Goal: Task Accomplishment & Management: Manage account settings

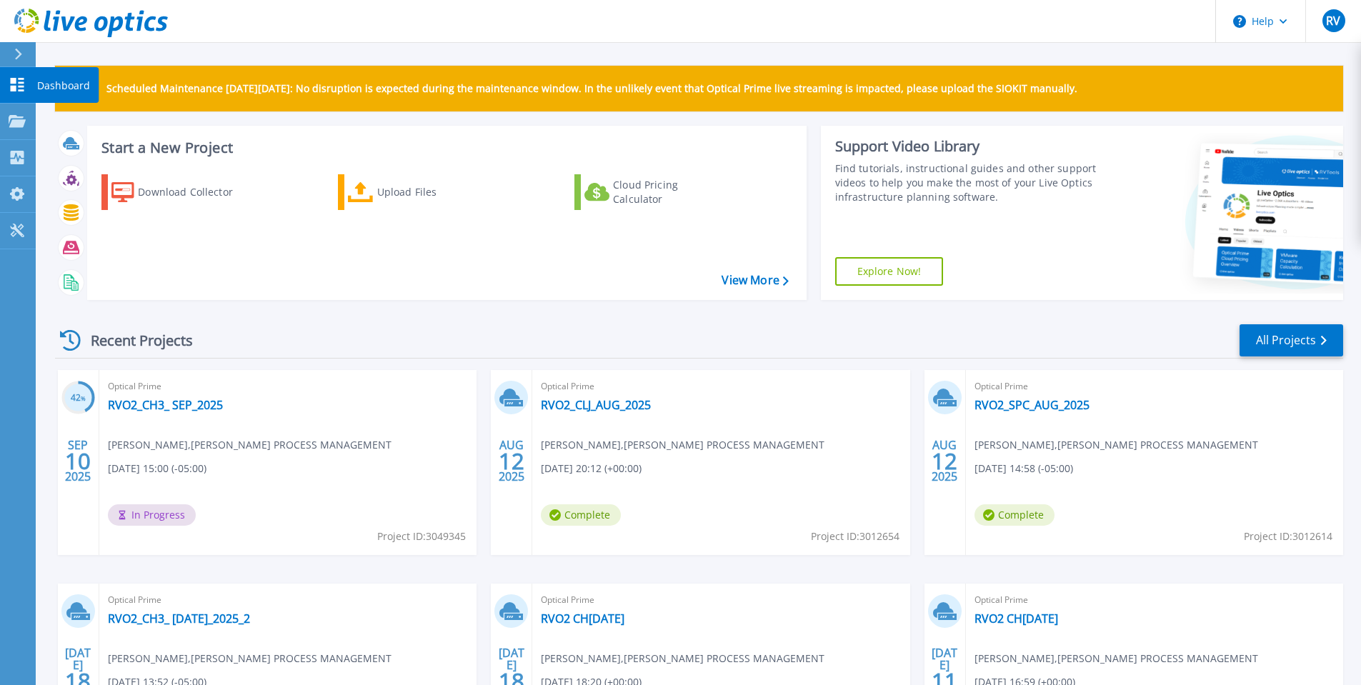
click at [26, 87] on link "Dashboard Dashboard" at bounding box center [18, 85] width 36 height 36
click at [169, 408] on link "RVO2_CH3_ SEP_2025" at bounding box center [165, 405] width 115 height 14
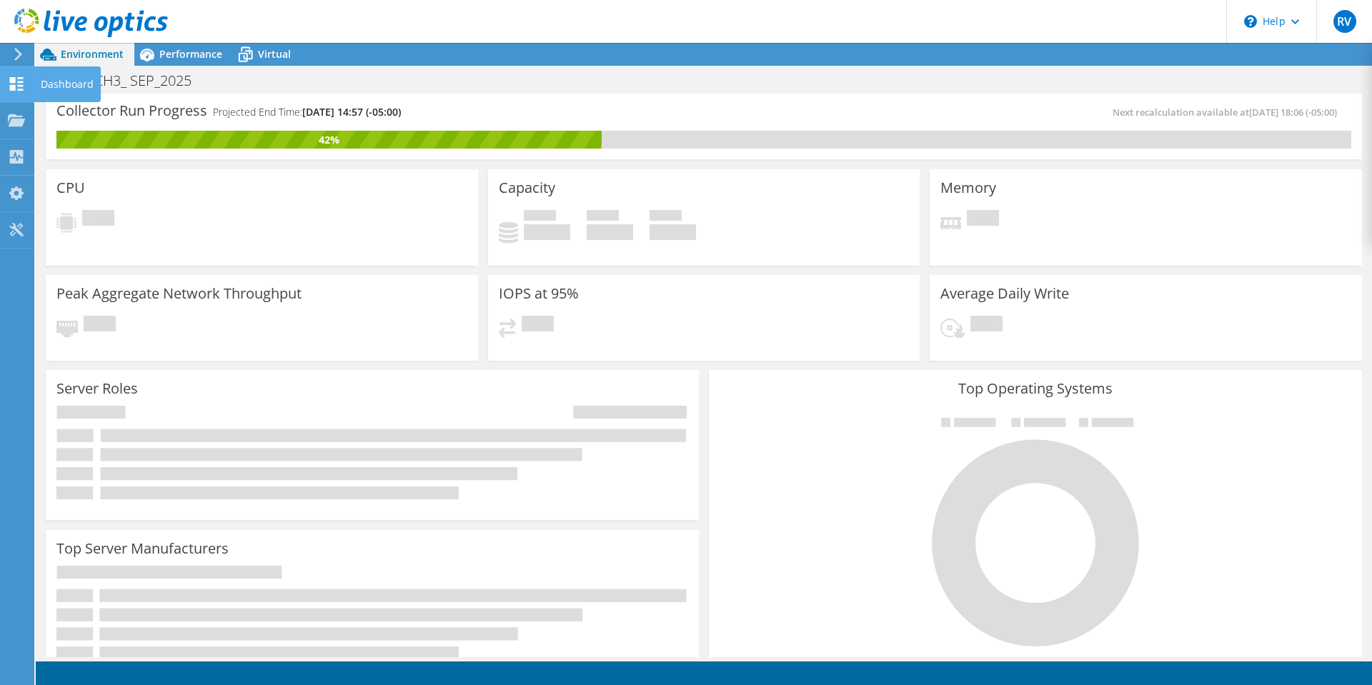
click at [44, 80] on div "Dashboard" at bounding box center [67, 84] width 67 height 36
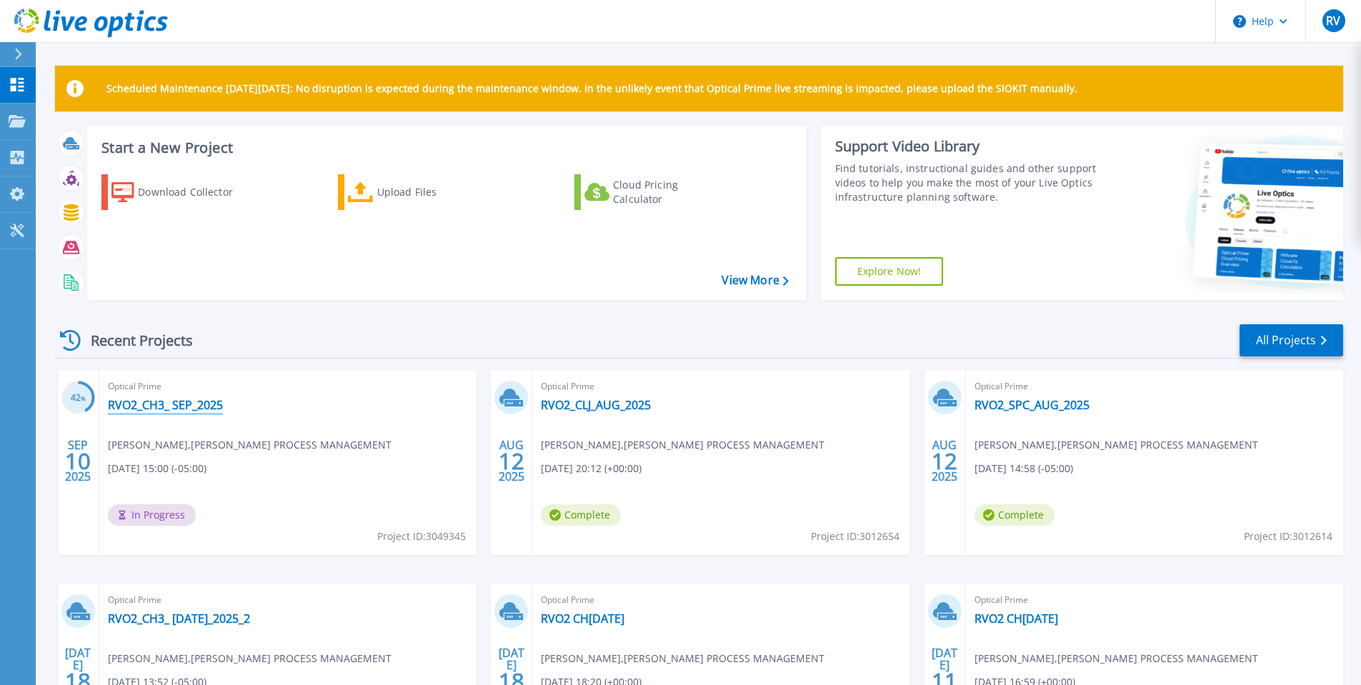
click at [158, 406] on link "RVO2_CH3_ SEP_2025" at bounding box center [165, 405] width 115 height 14
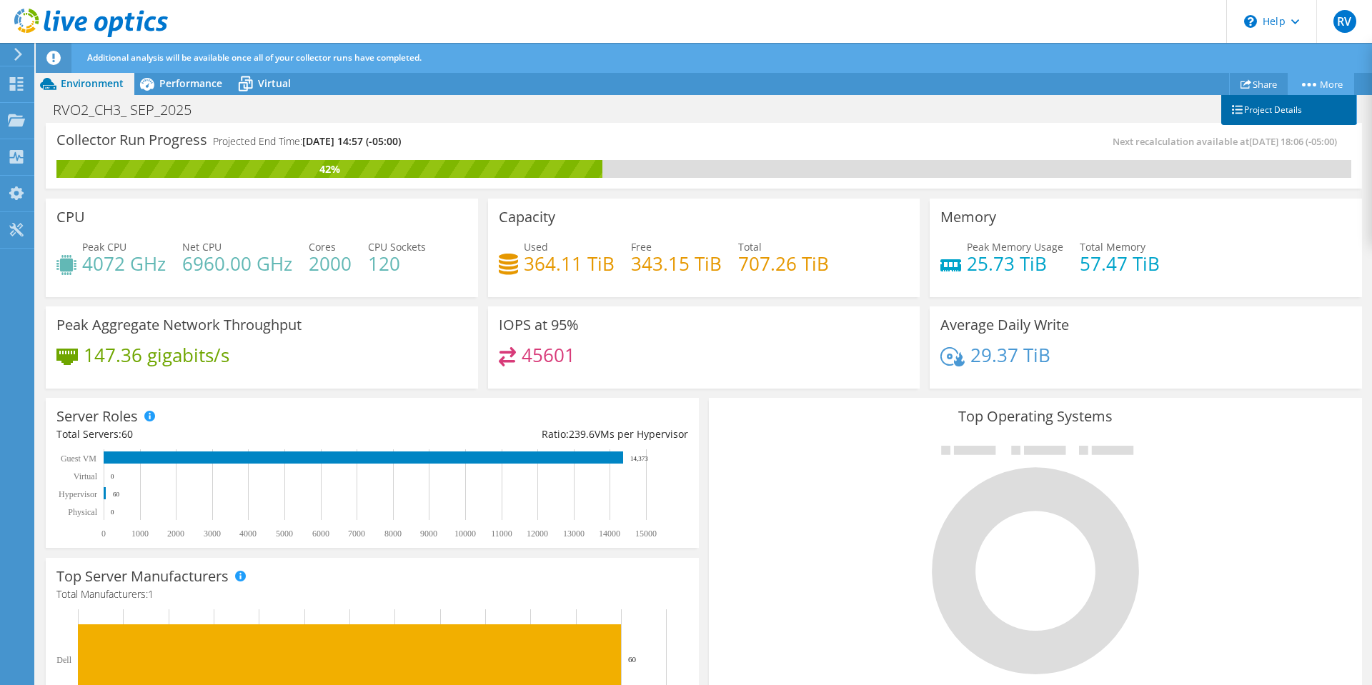
click at [1287, 109] on link "Project Details" at bounding box center [1289, 110] width 136 height 30
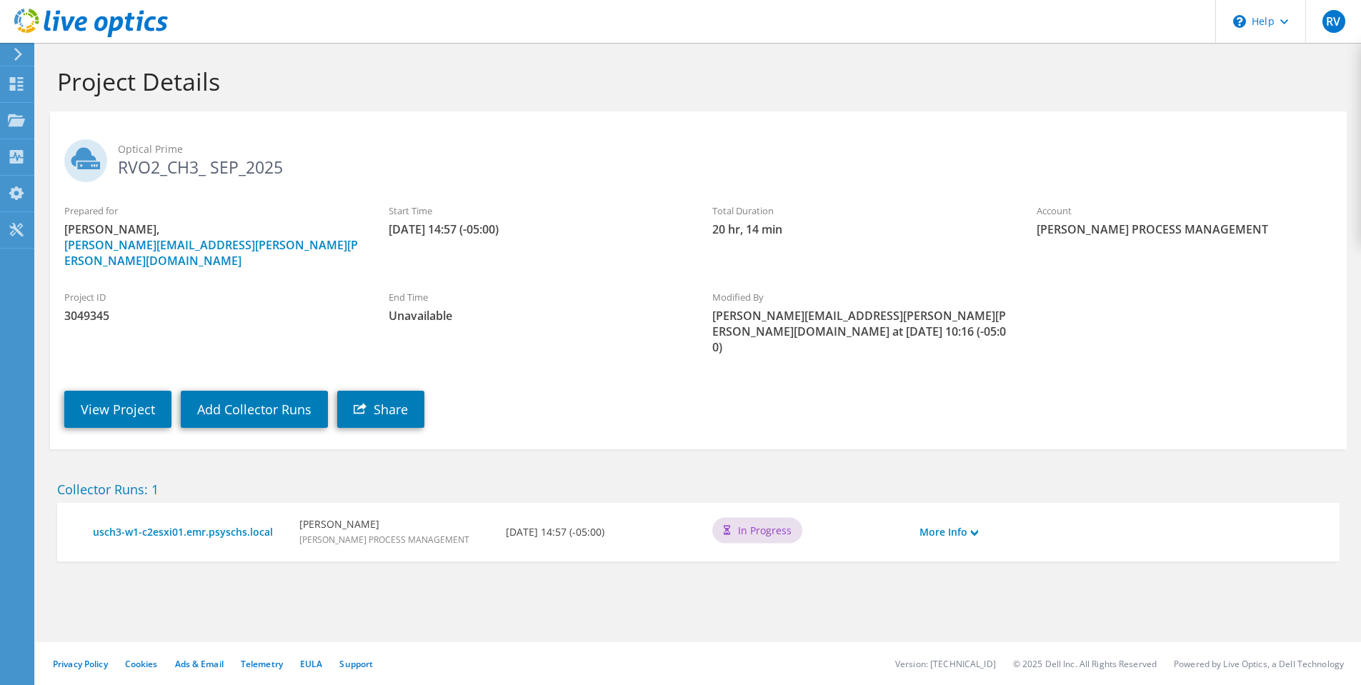
click at [984, 517] on div "More Info" at bounding box center [964, 532] width 104 height 30
click at [974, 524] on link "More Info" at bounding box center [948, 532] width 59 height 16
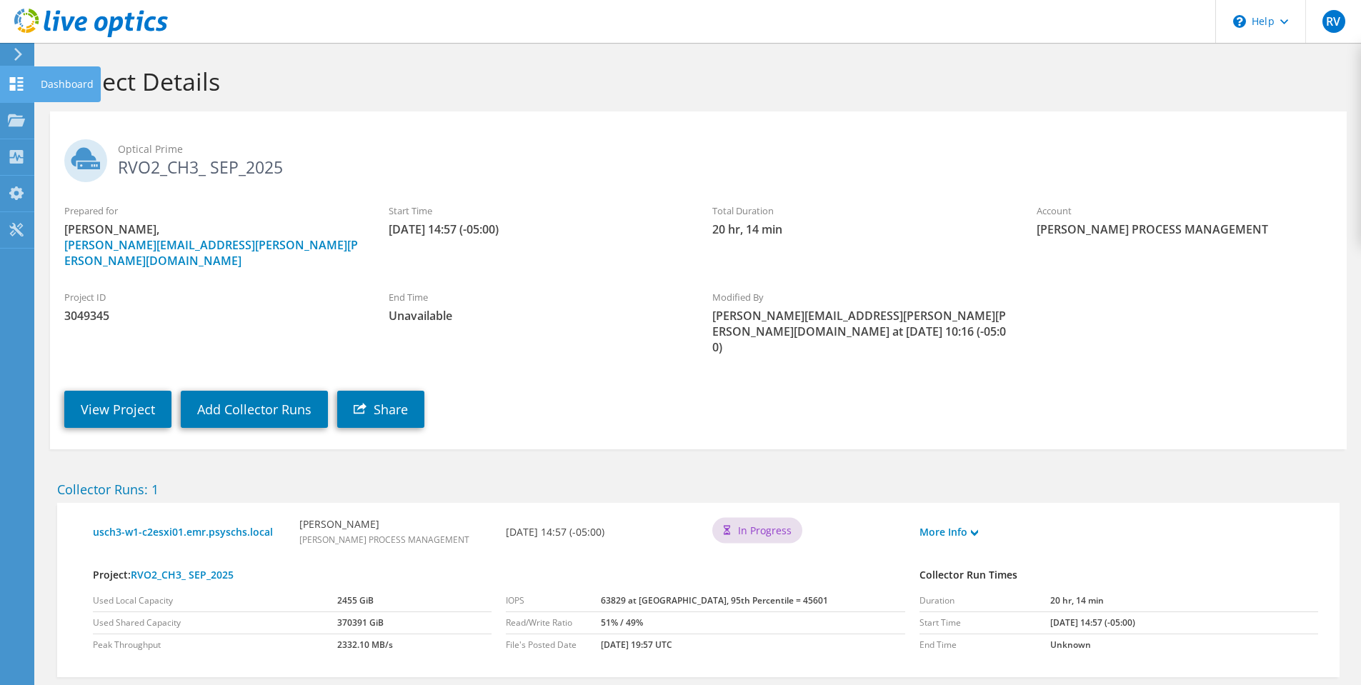
click at [17, 87] on icon at bounding box center [16, 84] width 17 height 14
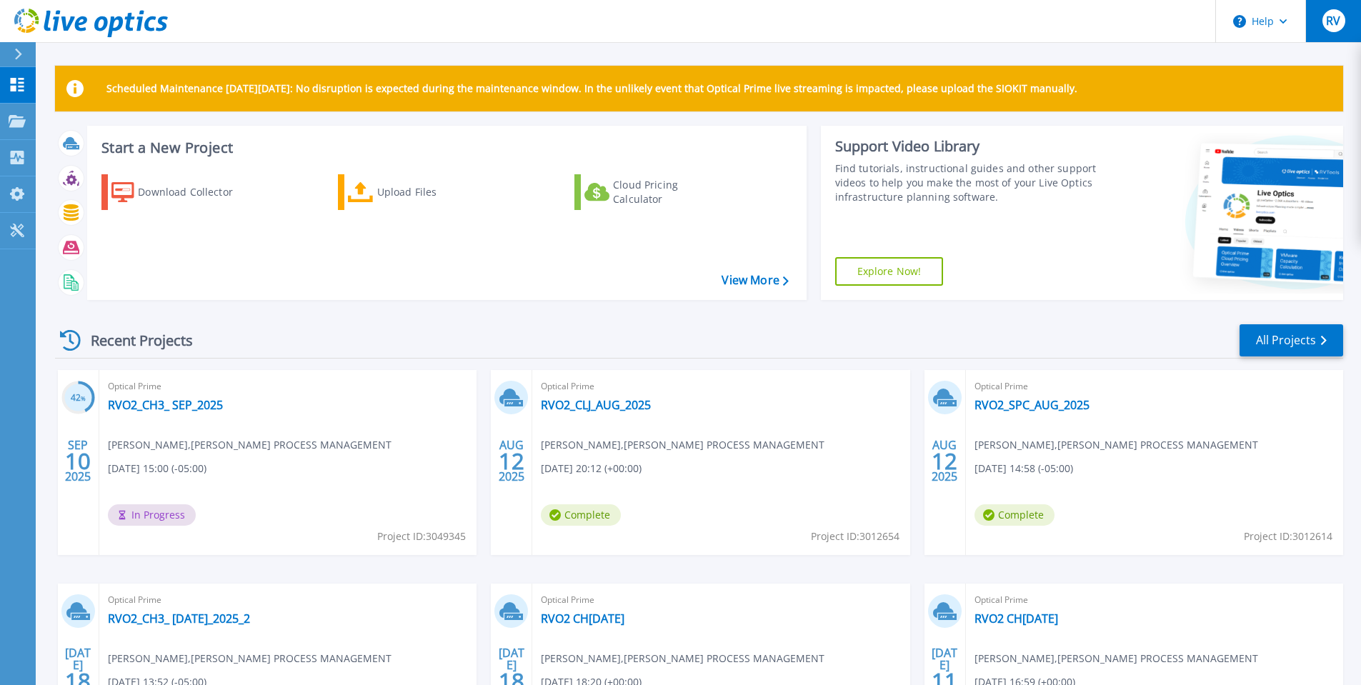
click at [1338, 26] on span "RV" at bounding box center [1333, 20] width 14 height 11
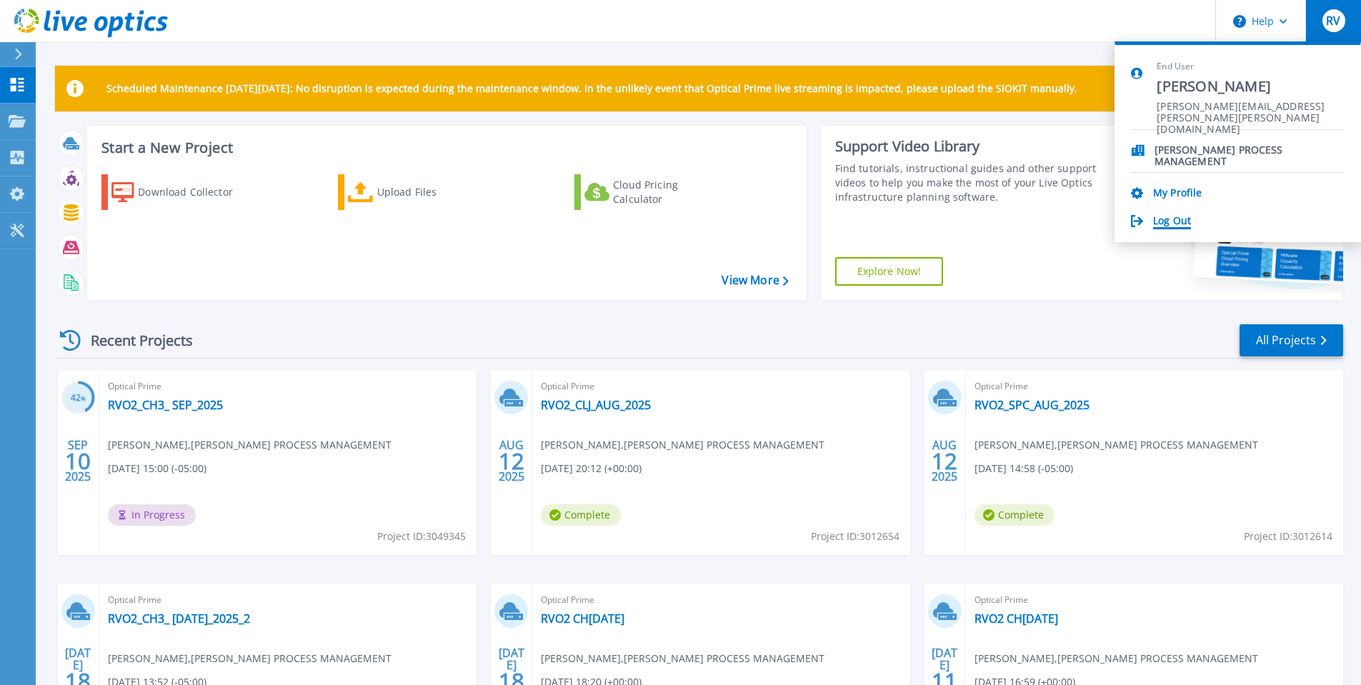
click at [1185, 217] on link "Log Out" at bounding box center [1172, 222] width 38 height 14
